Goal: Information Seeking & Learning: Compare options

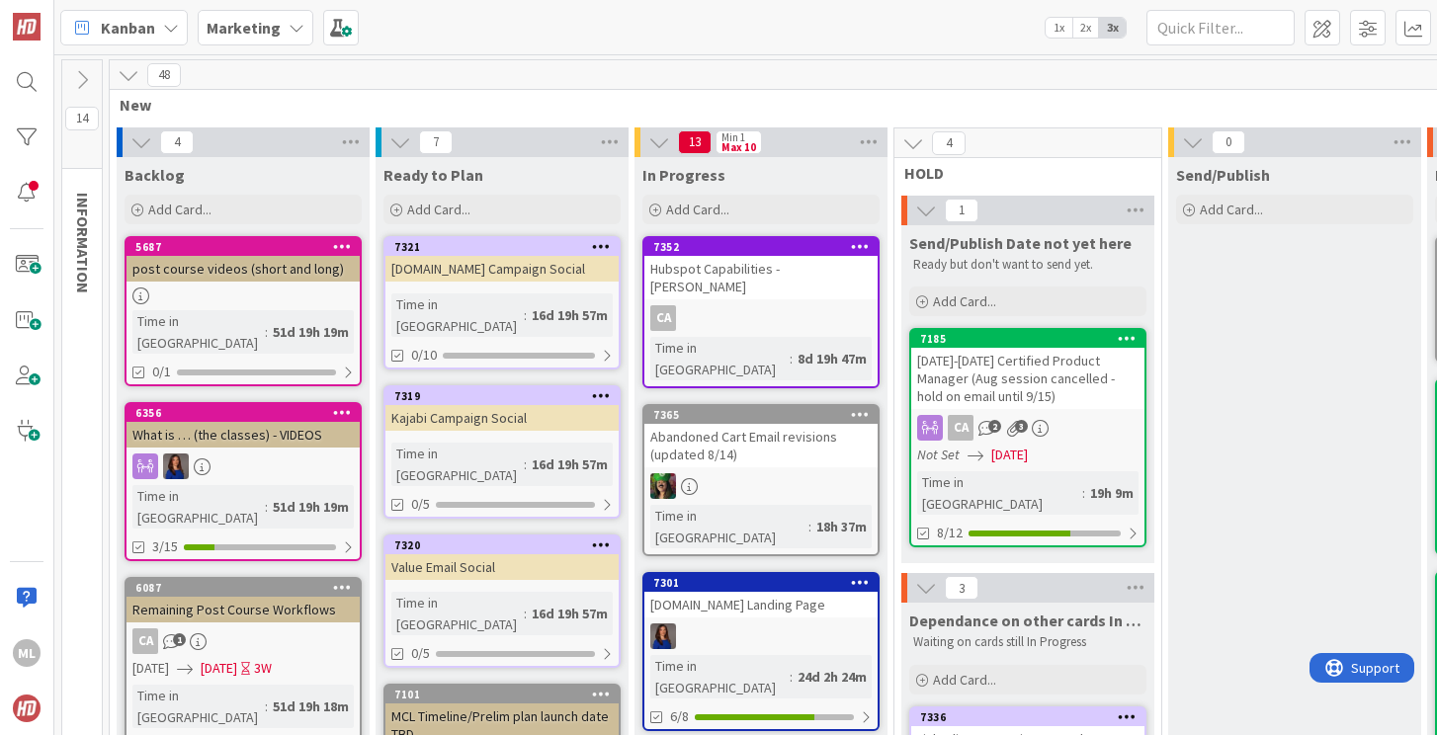
click at [249, 25] on b "Marketing" at bounding box center [244, 28] width 74 height 20
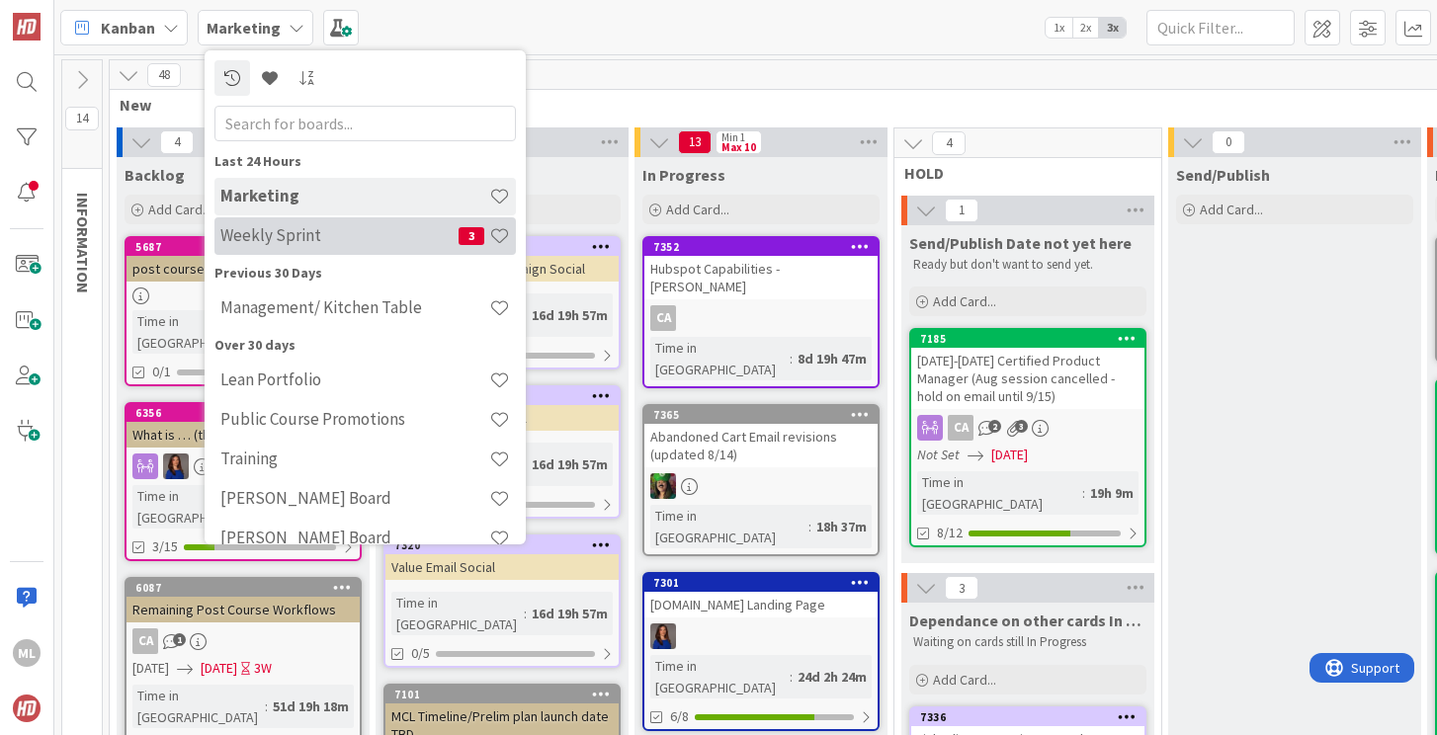
click at [249, 237] on h4 "Weekly Sprint" at bounding box center [339, 235] width 238 height 20
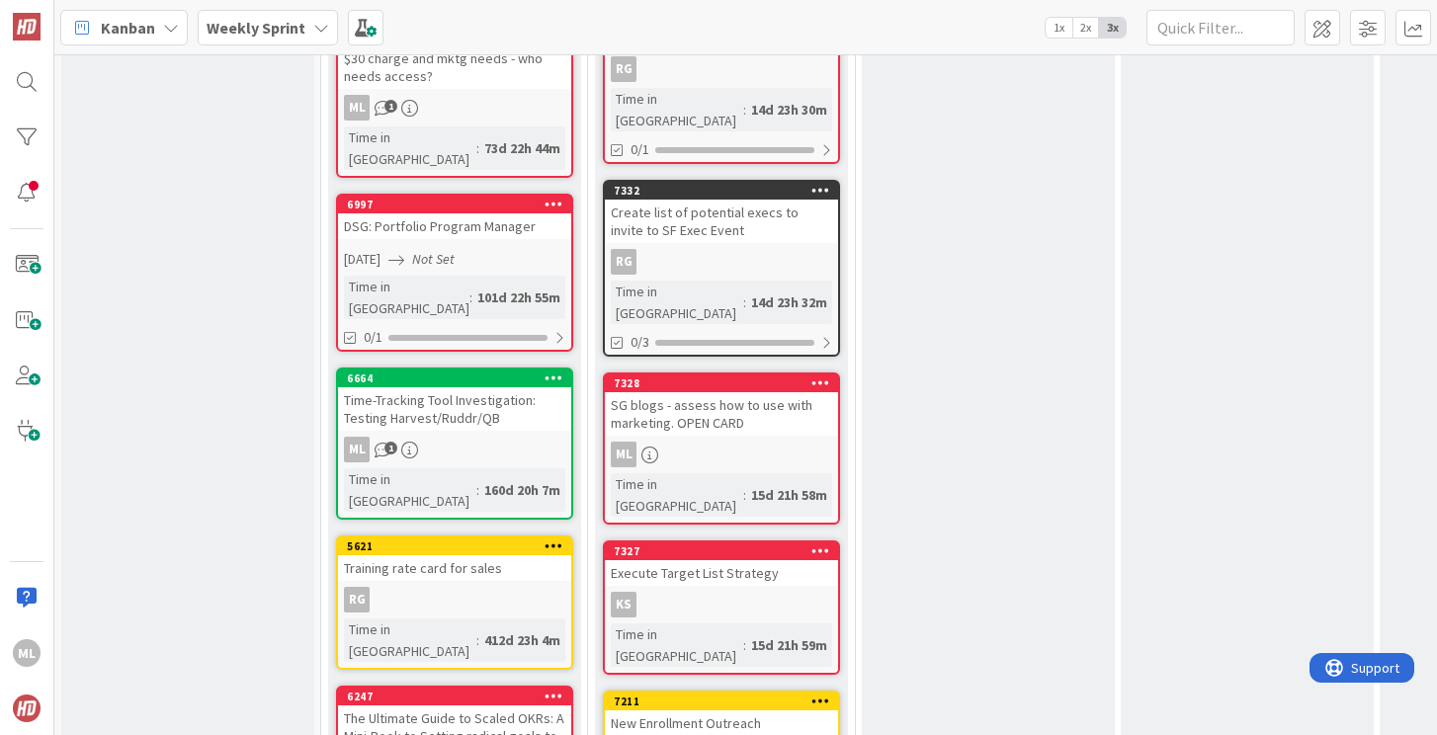
scroll to position [1683, 0]
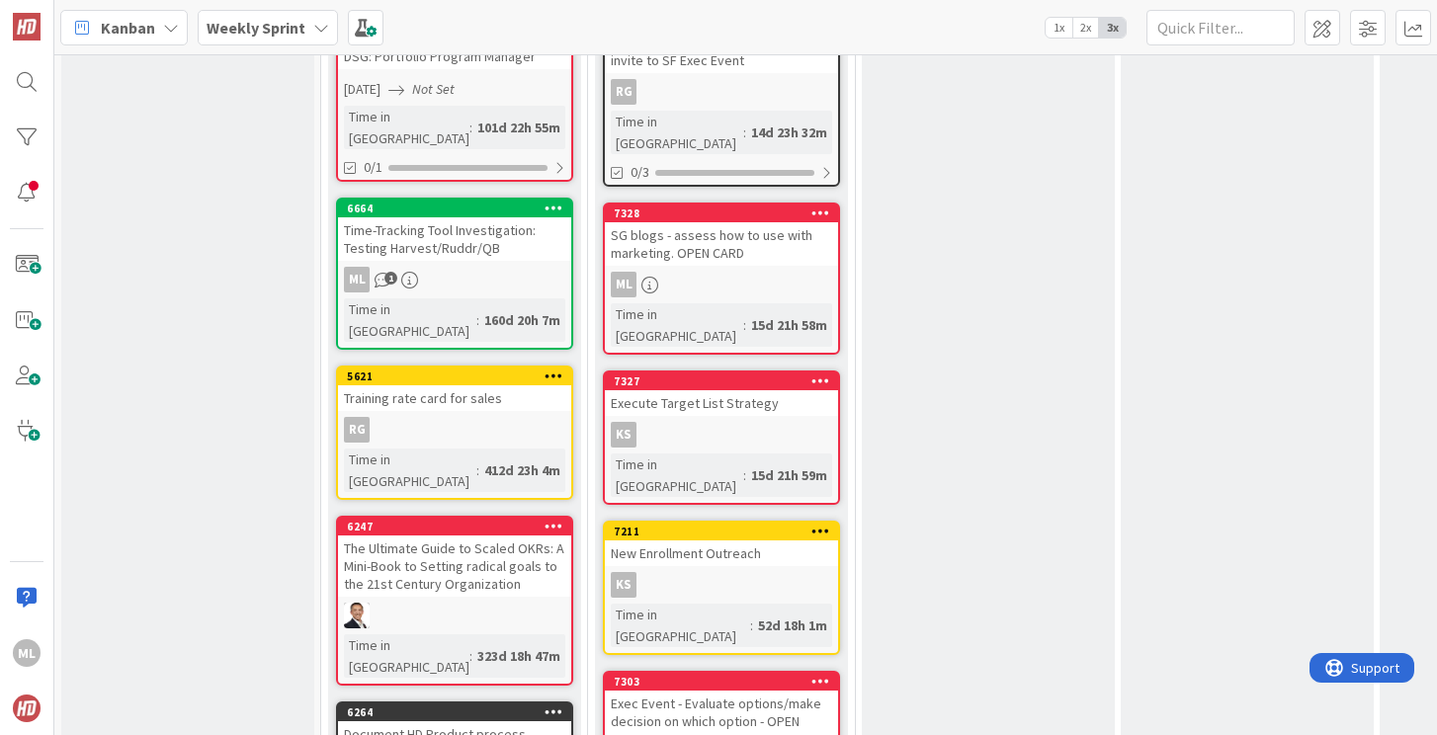
scroll to position [1852, 0]
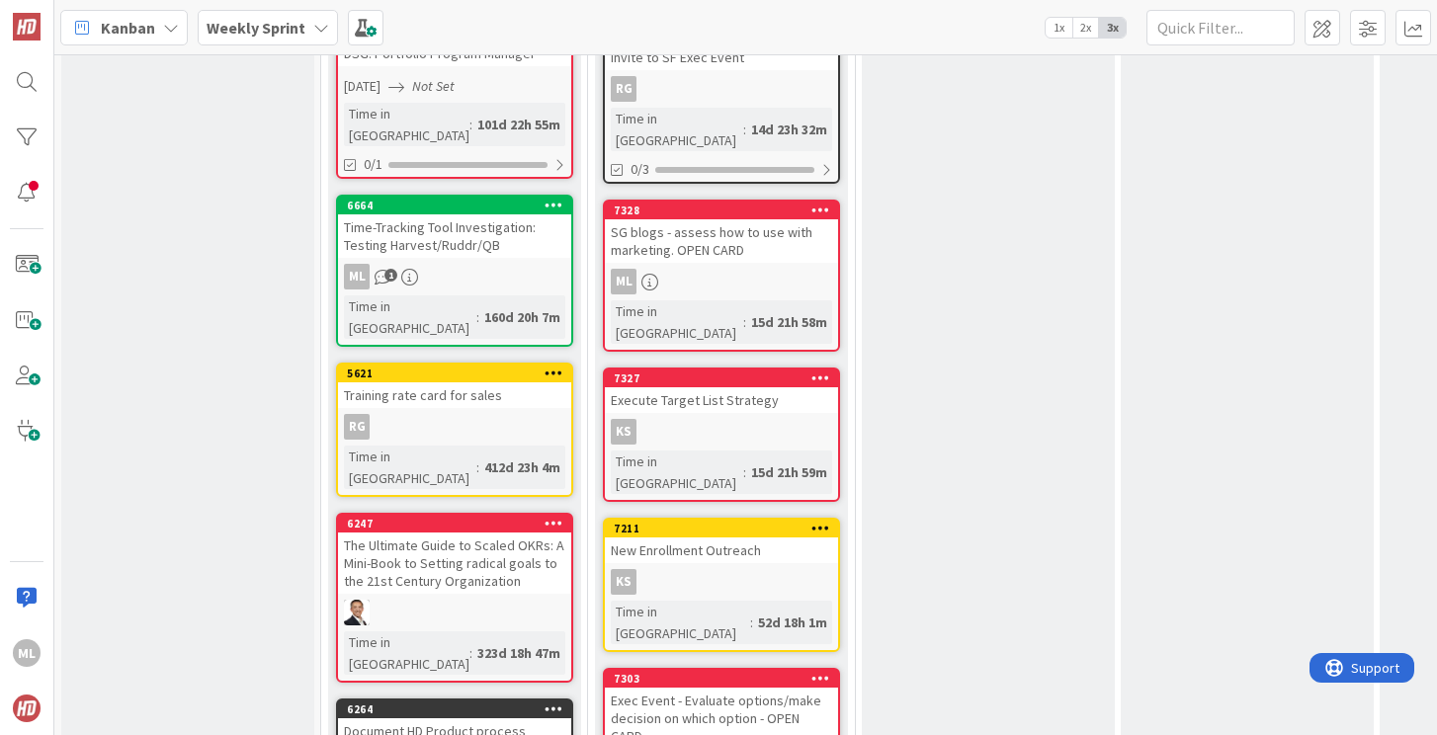
click at [701, 688] on div "Exec Event - Evaluate options/make decision on which option - OPEN CARD" at bounding box center [721, 718] width 233 height 61
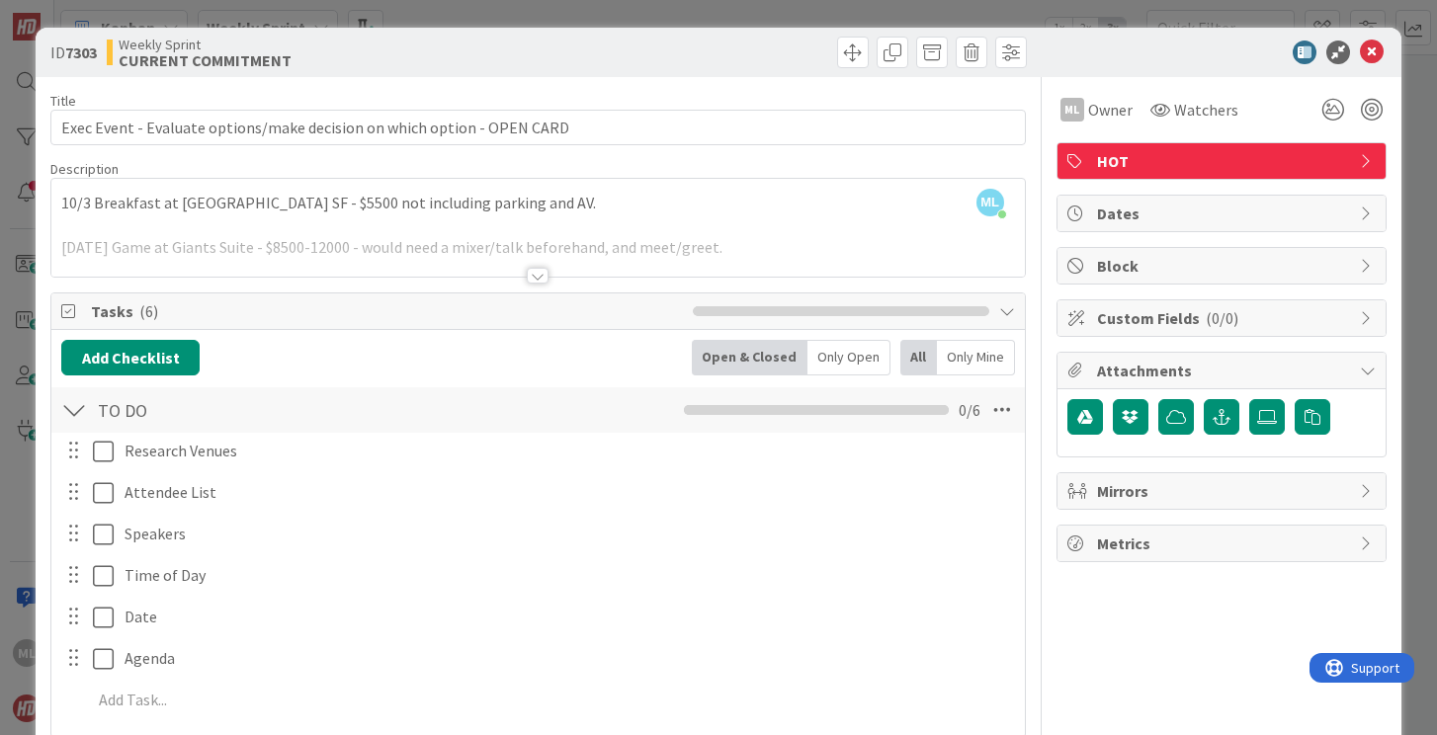
click at [288, 254] on div at bounding box center [537, 251] width 973 height 50
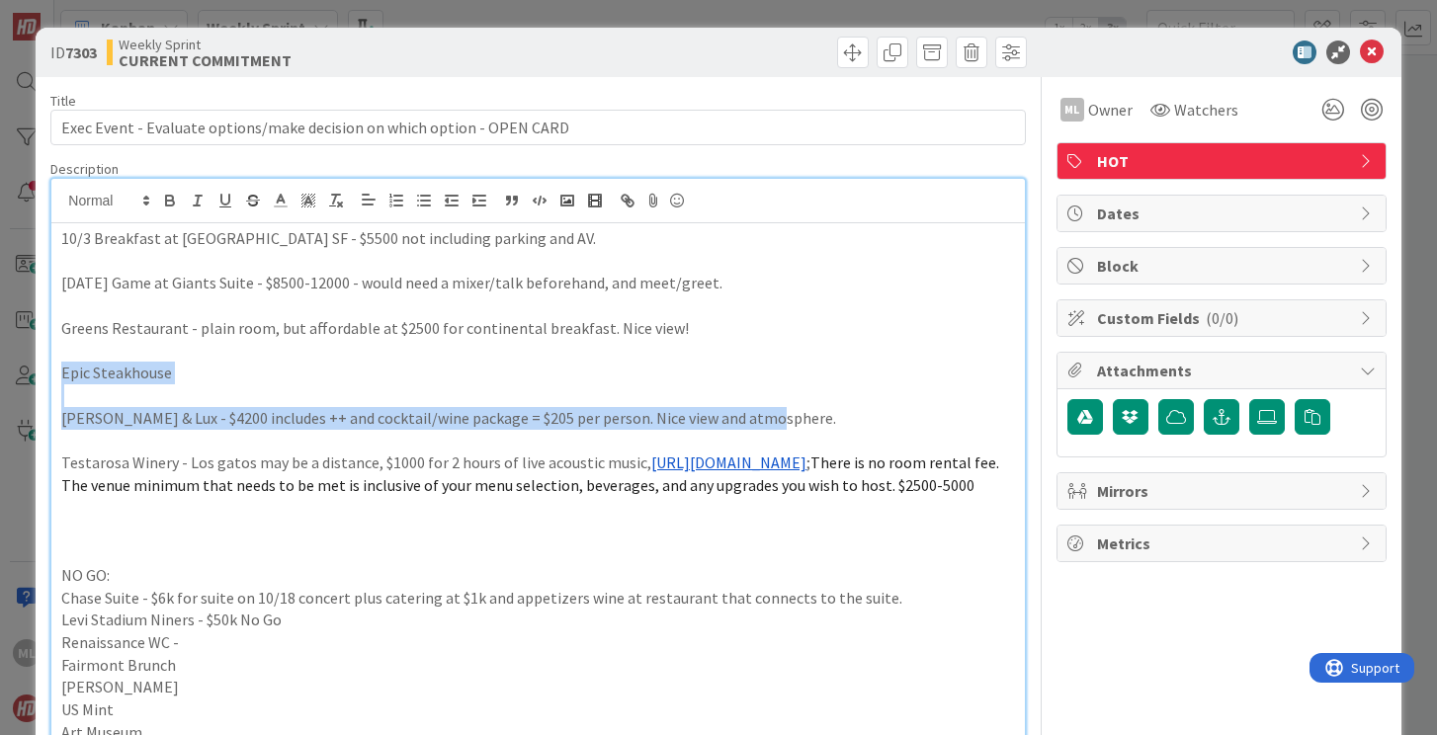
drag, startPoint x: 64, startPoint y: 370, endPoint x: 791, endPoint y: 426, distance: 728.6
click at [791, 426] on div "10/3 Breakfast at [GEOGRAPHIC_DATA] SF - $5500 not including parking and AV. [D…" at bounding box center [537, 538] width 973 height 630
click at [309, 413] on p "[PERSON_NAME] & Lux - $4200 includes ++ and cocktail/wine package = $205 per pe…" at bounding box center [537, 418] width 953 height 23
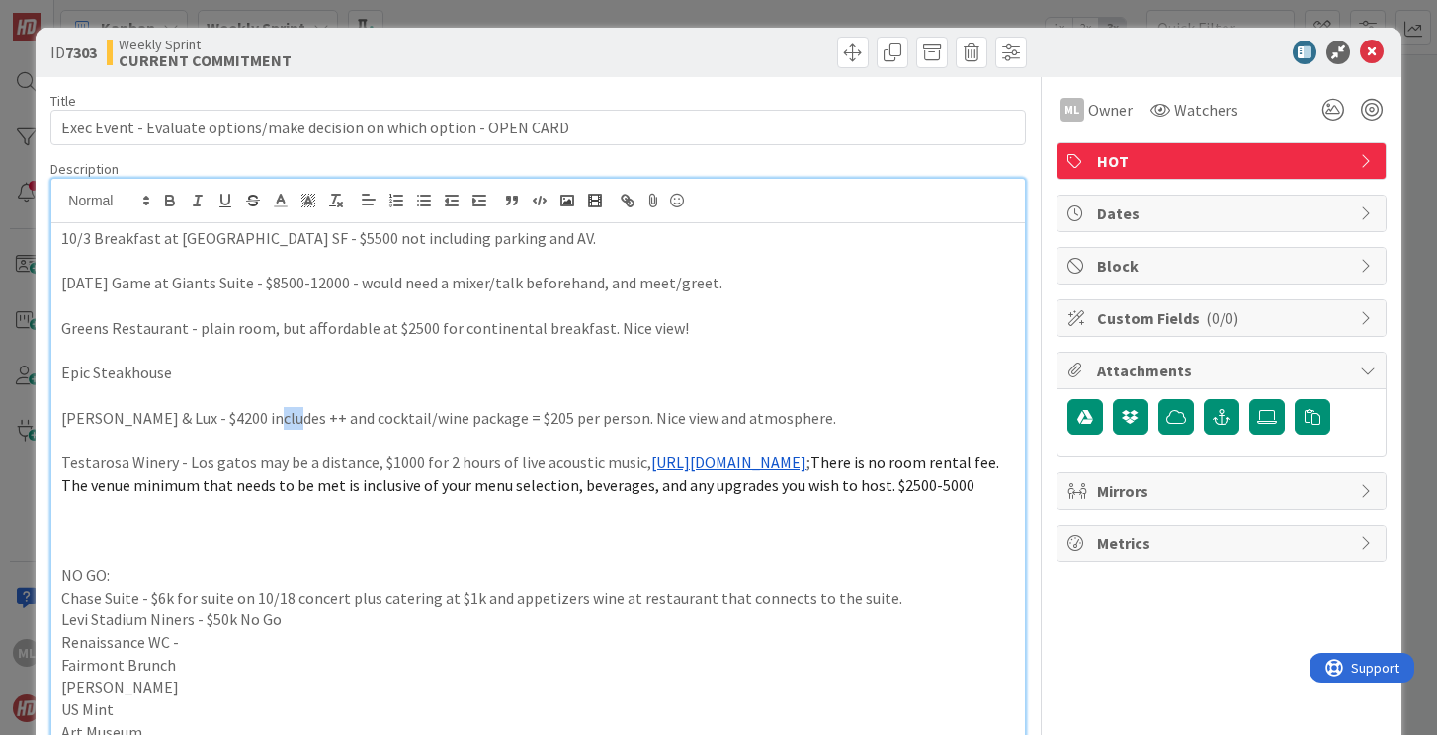
drag, startPoint x: 252, startPoint y: 420, endPoint x: 272, endPoint y: 415, distance: 20.4
click at [272, 415] on p "[PERSON_NAME] & Lux - $4200 includes ++ and cocktail/wine package = $205 per pe…" at bounding box center [537, 418] width 953 height 23
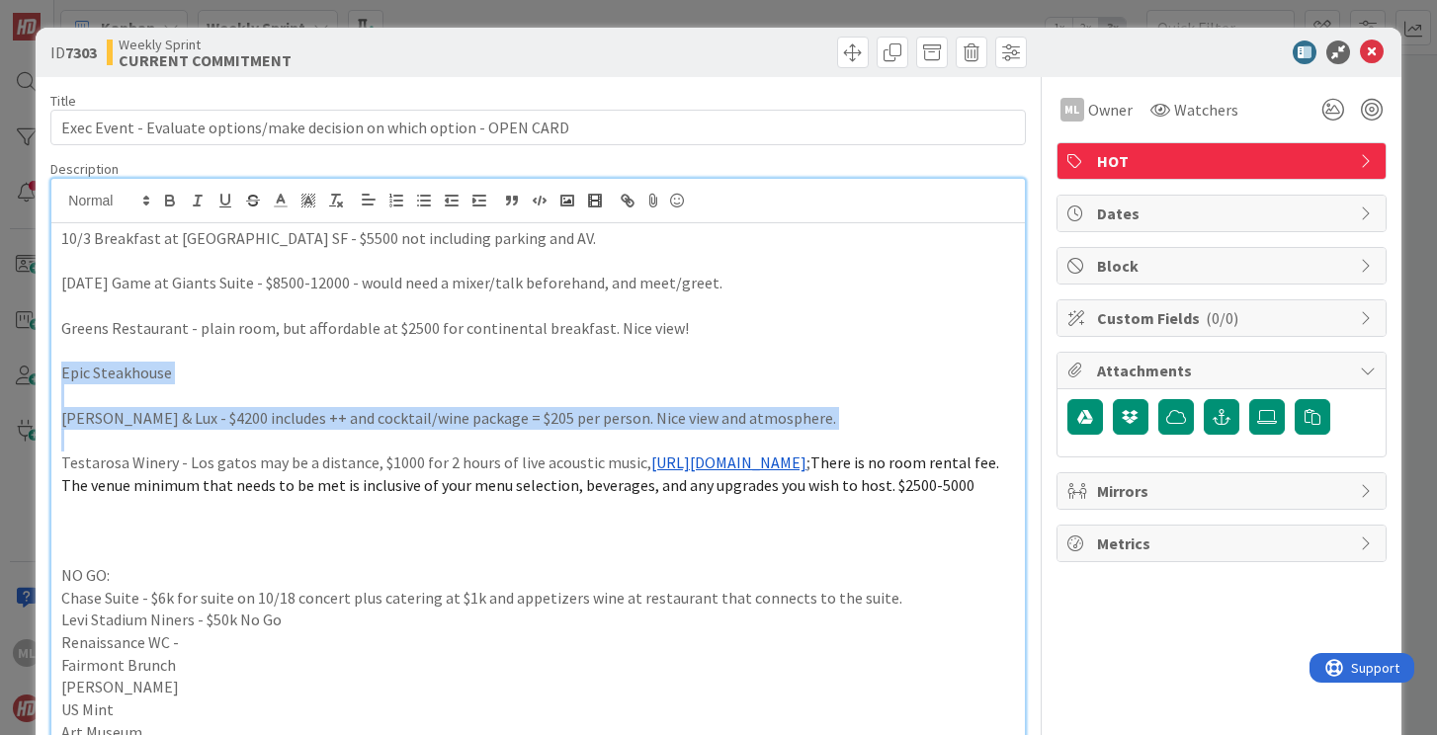
drag, startPoint x: 62, startPoint y: 370, endPoint x: 310, endPoint y: 437, distance: 257.0
click at [310, 437] on div "10/3 Breakfast at [GEOGRAPHIC_DATA] SF - $5500 not including parking and AV. [D…" at bounding box center [537, 538] width 973 height 630
click at [175, 364] on p "Epic Steakhouse" at bounding box center [537, 373] width 953 height 23
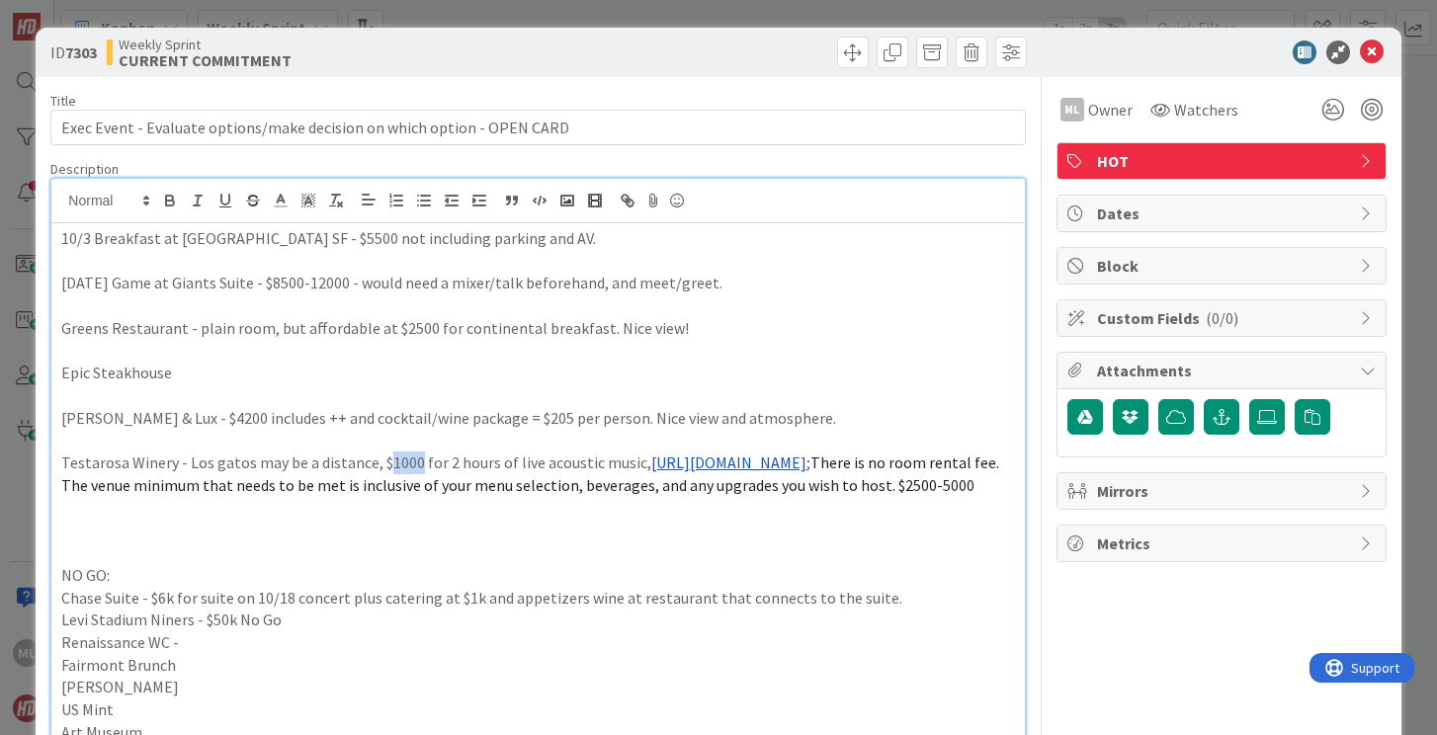
drag, startPoint x: 379, startPoint y: 463, endPoint x: 414, endPoint y: 463, distance: 35.6
click at [414, 463] on p "Testarosa Winery - Los gatos may be a distance, $1000 for 2 hours of live acous…" at bounding box center [537, 474] width 953 height 44
click at [142, 542] on p at bounding box center [537, 530] width 953 height 23
click at [1373, 50] on icon at bounding box center [1372, 53] width 24 height 24
